Goal: Navigation & Orientation: Find specific page/section

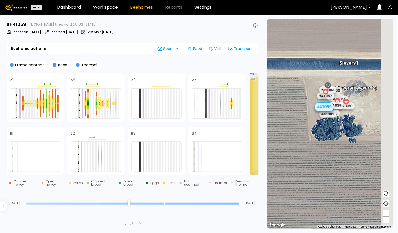
drag, startPoint x: 352, startPoint y: 118, endPoint x: 324, endPoint y: 132, distance: 31.2
click at [324, 132] on div "# 41072 # 41073 # 41101 # 40071 # 40718 # 40069 # 40702 # 40726 # 40297 # 40427…" at bounding box center [330, 124] width 126 height 210
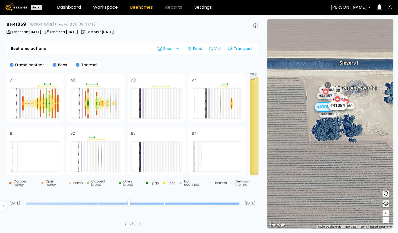
click at [341, 107] on div "# 41084" at bounding box center [337, 105] width 19 height 9
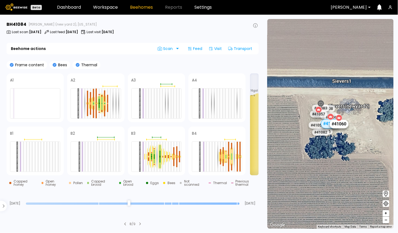
click at [343, 125] on div "# 41060" at bounding box center [339, 124] width 19 height 9
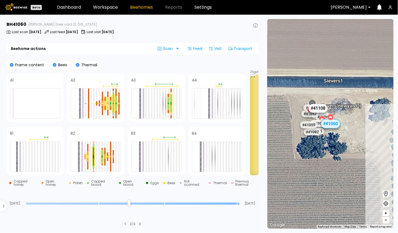
click at [324, 110] on div "# 41108" at bounding box center [317, 108] width 19 height 9
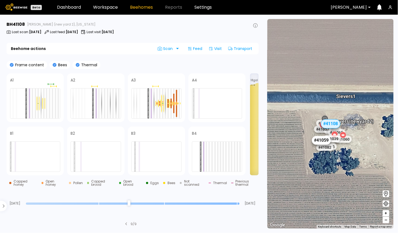
click at [321, 143] on div "# 41059" at bounding box center [321, 140] width 19 height 9
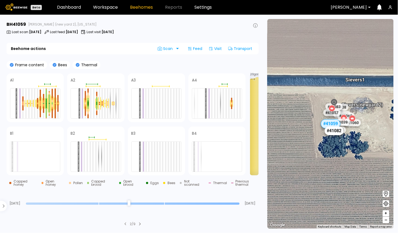
click at [334, 134] on div "# 41082" at bounding box center [334, 131] width 19 height 9
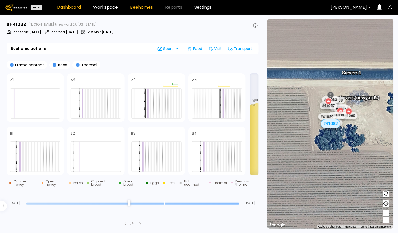
click at [68, 8] on link "Dashboard" at bounding box center [69, 7] width 24 height 4
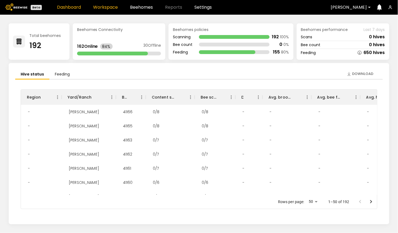
click at [108, 7] on link "Workspace" at bounding box center [105, 7] width 25 height 4
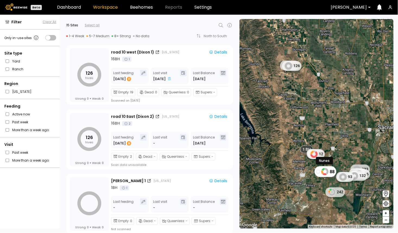
click at [320, 173] on div "88" at bounding box center [326, 171] width 22 height 11
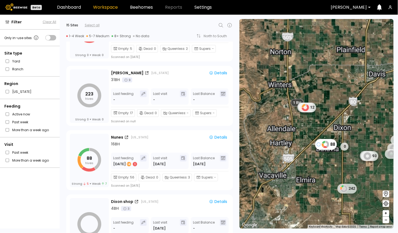
scroll to position [323, 0]
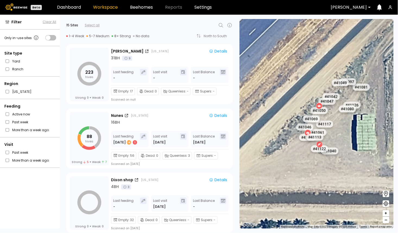
drag, startPoint x: 313, startPoint y: 118, endPoint x: 293, endPoint y: 95, distance: 30.4
click at [293, 95] on div "# 41072 Nunes # 41073 # 41101 # 40071 # 40718 # 40069 # 40702 # 40726 # 40297 #…" at bounding box center [316, 124] width 154 height 210
click at [343, 85] on div "# 41049" at bounding box center [340, 82] width 19 height 9
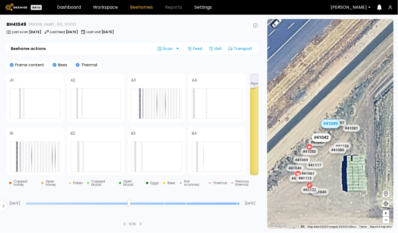
click at [325, 137] on div "# 41042" at bounding box center [321, 137] width 19 height 9
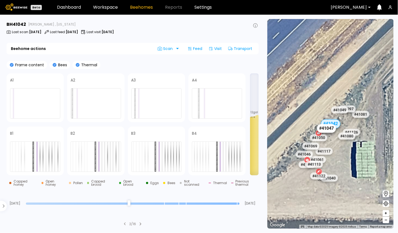
click at [329, 131] on div "# 41047" at bounding box center [326, 128] width 19 height 9
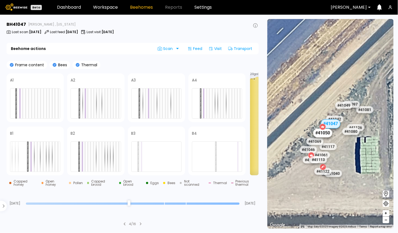
click at [323, 133] on div "# 41050" at bounding box center [322, 133] width 19 height 9
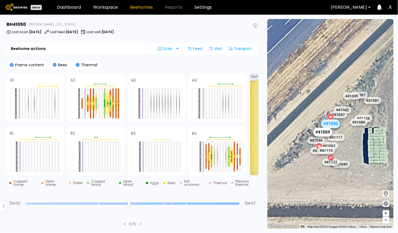
click at [322, 134] on div "# 41069" at bounding box center [322, 132] width 19 height 9
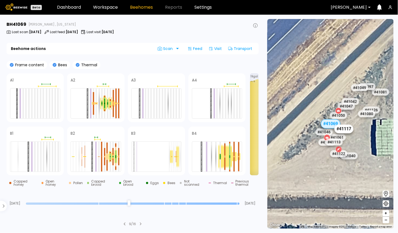
click at [344, 129] on div "# 41117" at bounding box center [343, 129] width 19 height 9
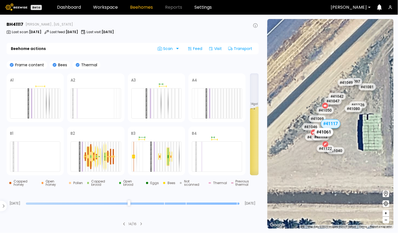
click at [322, 132] on div "# 41061" at bounding box center [323, 132] width 19 height 9
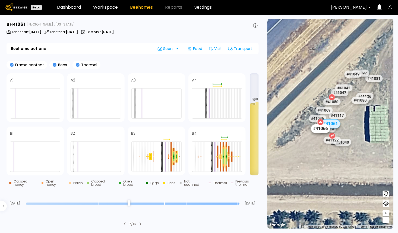
click at [320, 128] on div "# 41066" at bounding box center [320, 128] width 19 height 9
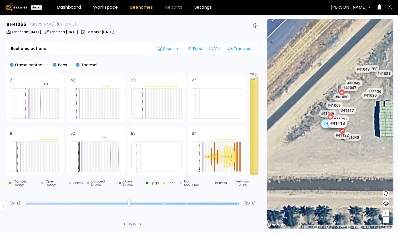
click at [343, 124] on div "# 41113" at bounding box center [337, 123] width 19 height 9
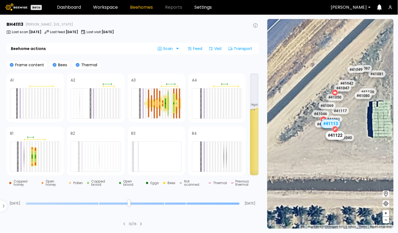
click at [334, 135] on div "# 41122" at bounding box center [335, 135] width 19 height 9
